Goal: Find contact information: Find contact information

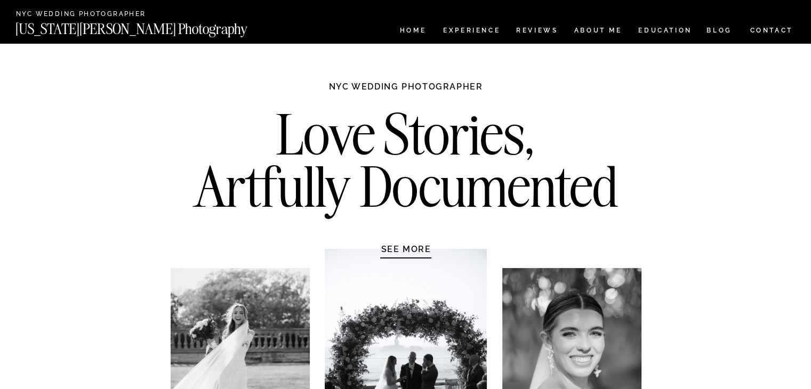
click at [404, 248] on h1 "SEE MORE" at bounding box center [406, 249] width 101 height 11
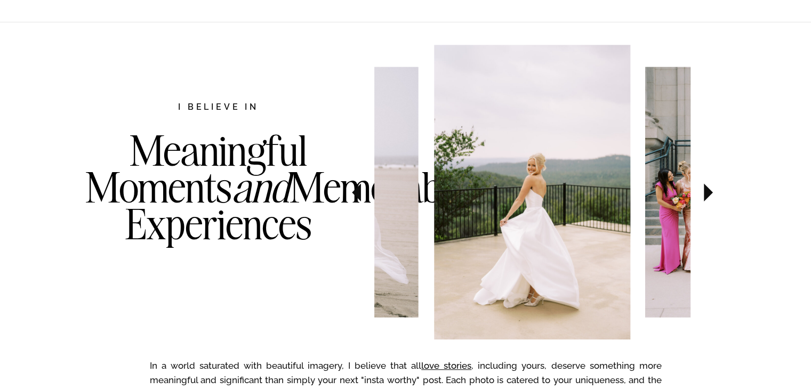
scroll to position [550, 0]
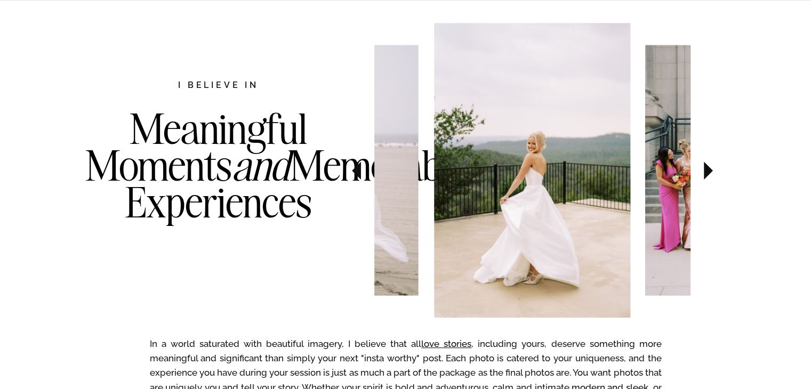
click at [703, 180] on icon at bounding box center [709, 170] width 36 height 37
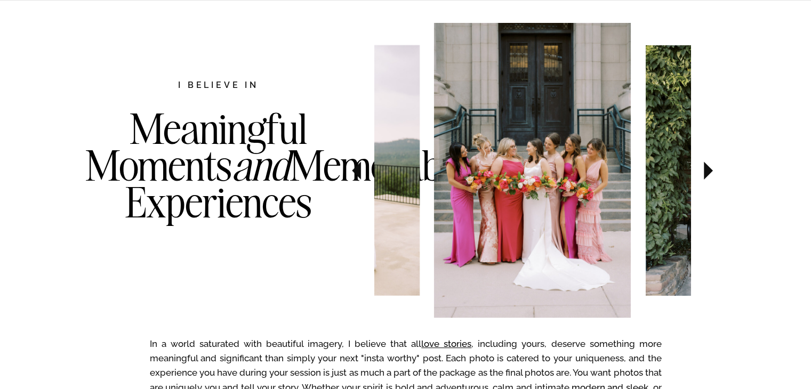
click at [704, 175] on icon at bounding box center [708, 171] width 9 height 18
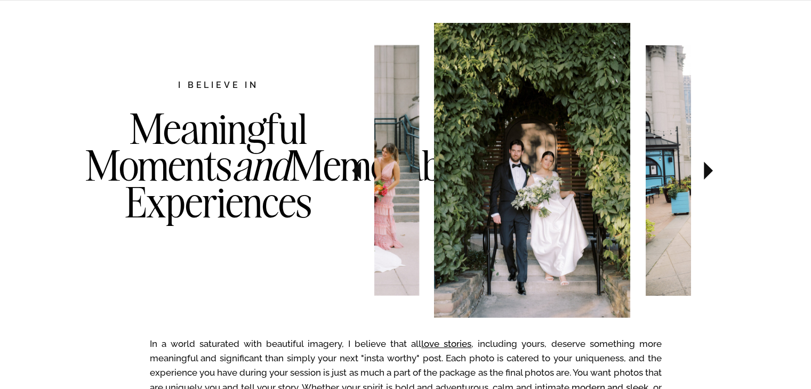
click at [704, 175] on icon at bounding box center [708, 171] width 9 height 18
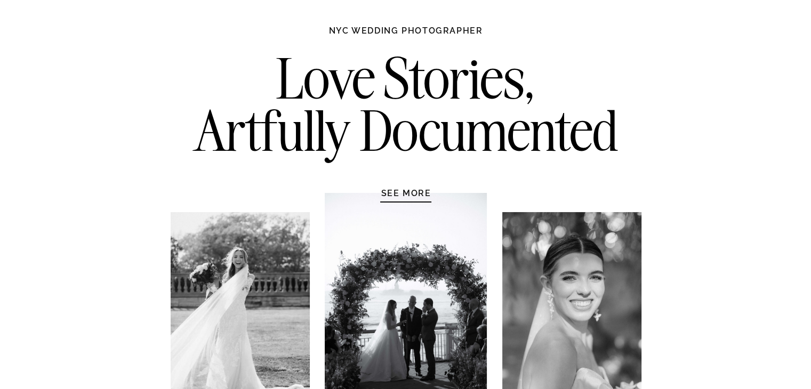
scroll to position [0, 0]
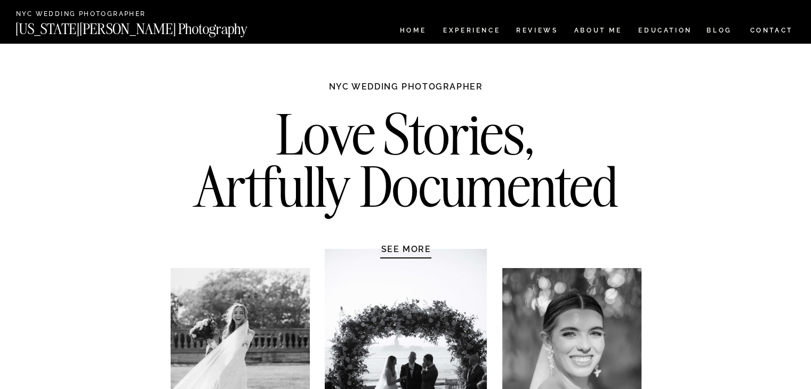
click at [757, 28] on nav "CONTACT" at bounding box center [771, 31] width 44 height 12
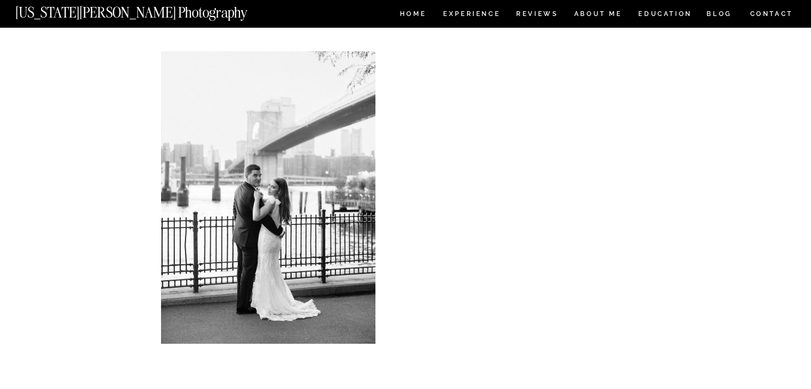
scroll to position [160, 0]
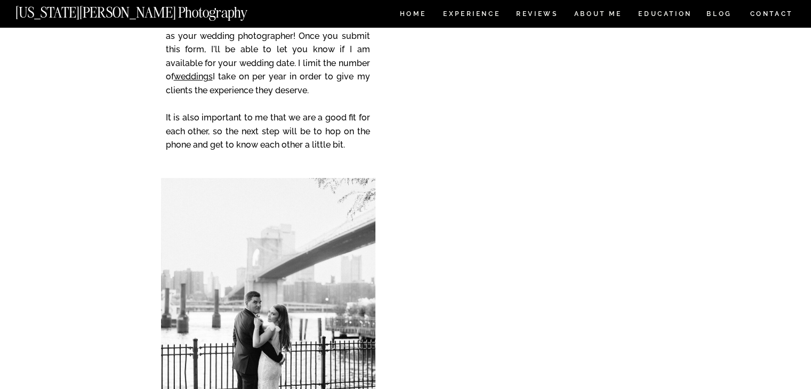
click at [399, 218] on div "CONTACT BLOG REVIEWS ABOUT ME Experience EDUCATION HOME [US_STATE][PERSON_NAME]…" at bounding box center [405, 350] width 811 height 1021
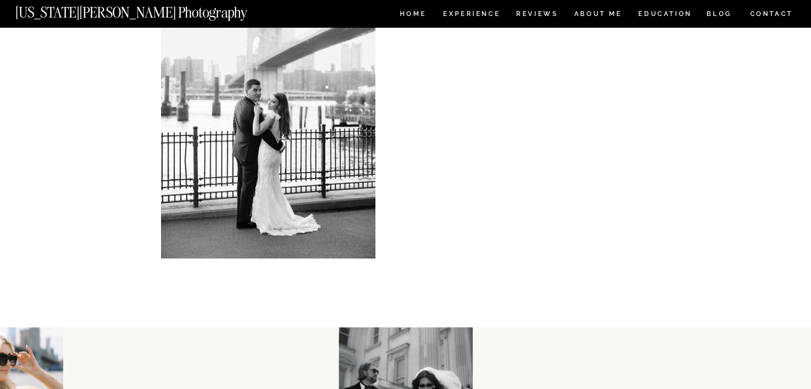
scroll to position [427, 0]
